Goal: Unclear

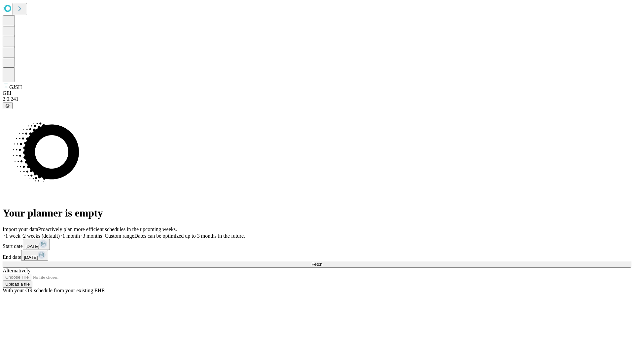
click at [322, 262] on span "Fetch" at bounding box center [317, 264] width 11 height 5
